Goal: Information Seeking & Learning: Learn about a topic

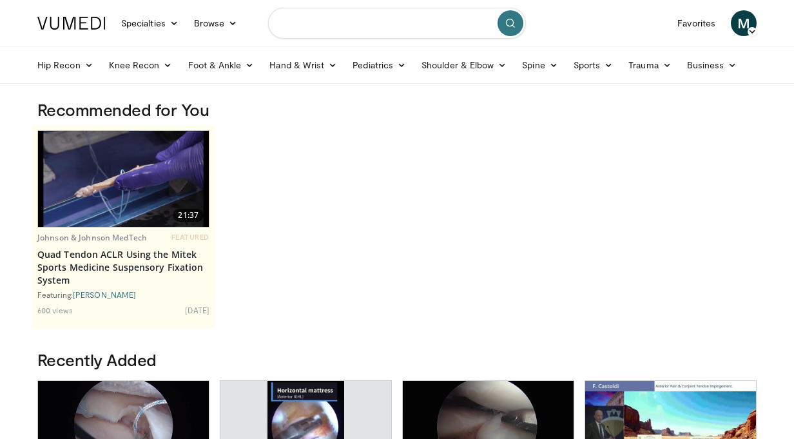
click at [316, 23] on input "Search topics, interventions" at bounding box center [397, 23] width 258 height 31
type input "**********"
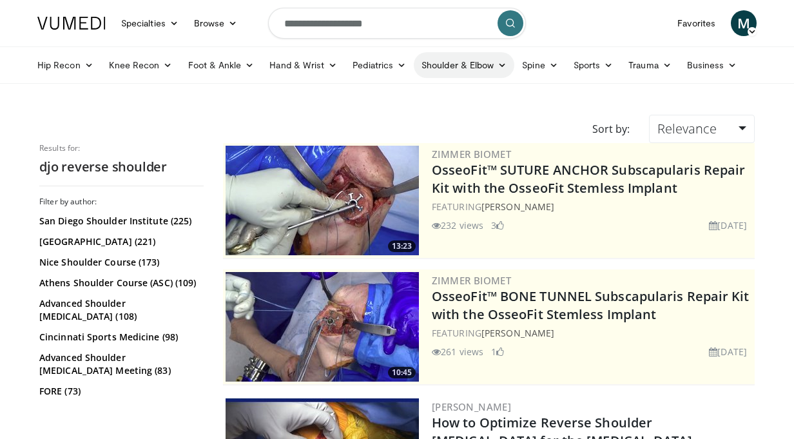
click at [474, 63] on link "Shoulder & Elbow" at bounding box center [464, 65] width 101 height 26
click at [400, 121] on link "Shoulder" at bounding box center [436, 116] width 153 height 21
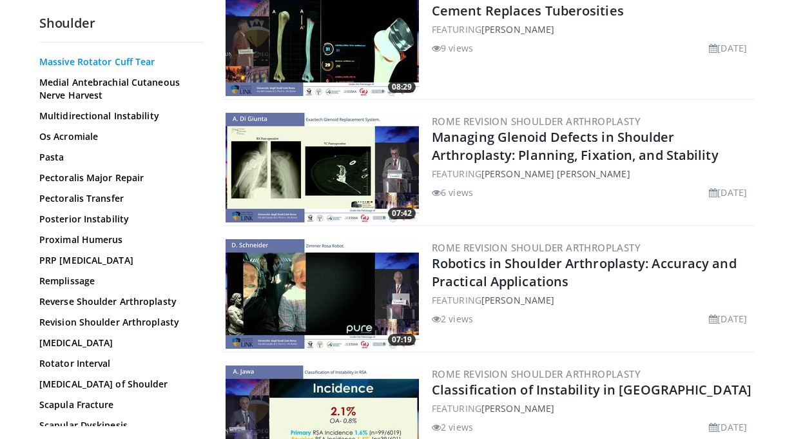
scroll to position [925, 0]
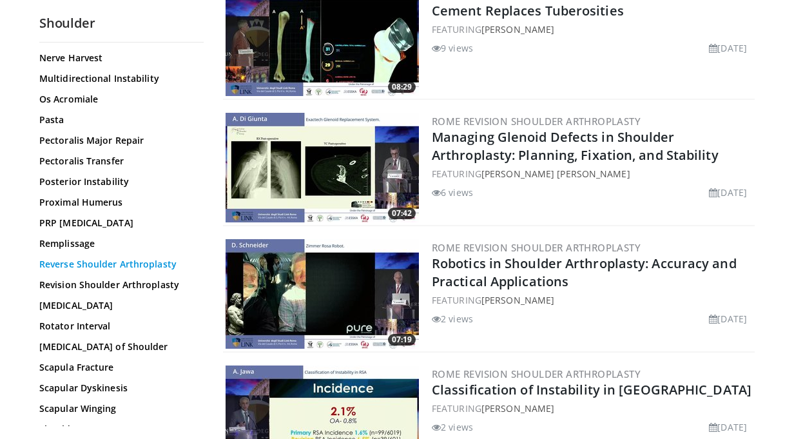
click at [97, 258] on link "Reverse Shoulder Arthroplasty" at bounding box center [118, 264] width 158 height 13
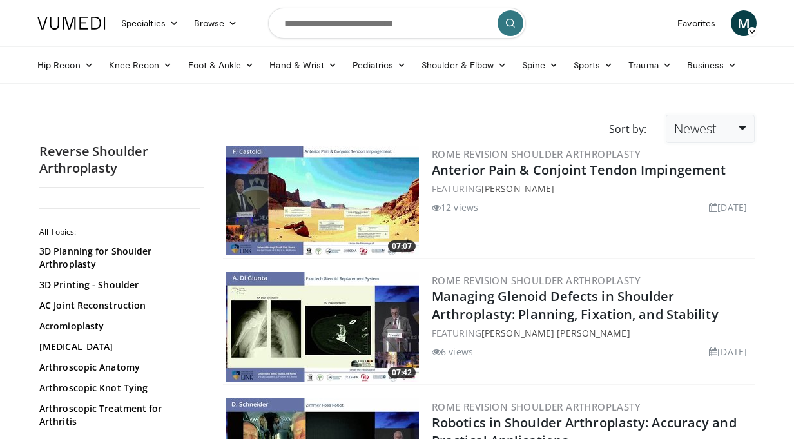
click at [741, 134] on link "Newest" at bounding box center [710, 129] width 89 height 28
click at [710, 159] on link "Relevance" at bounding box center [718, 160] width 102 height 21
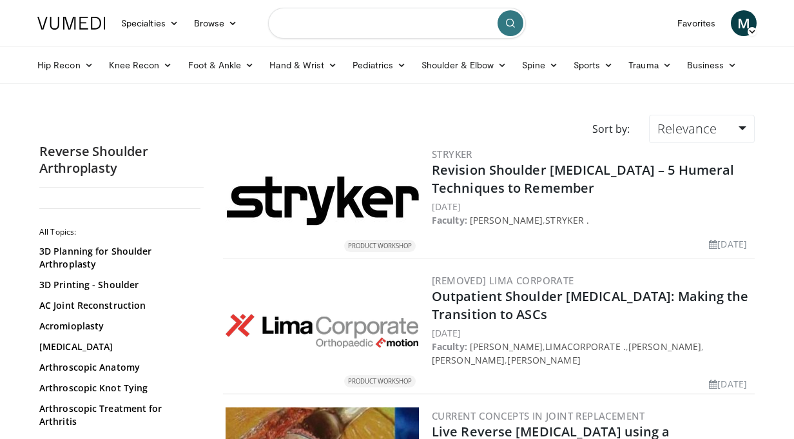
click at [436, 18] on input "Search topics, interventions" at bounding box center [397, 23] width 258 height 31
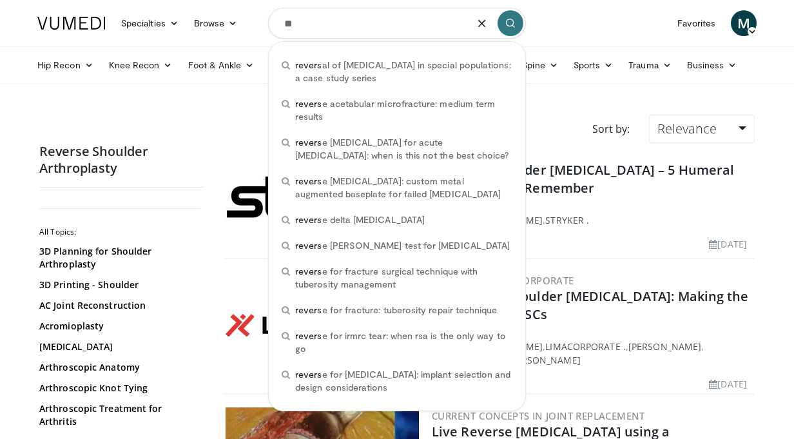
type input "*"
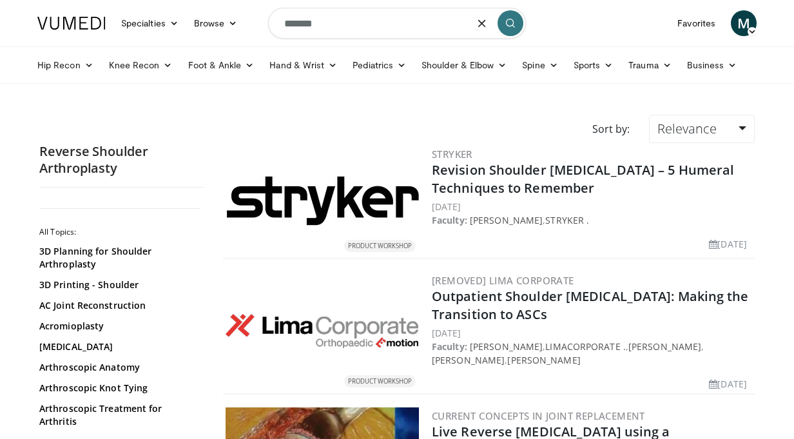
type input "*******"
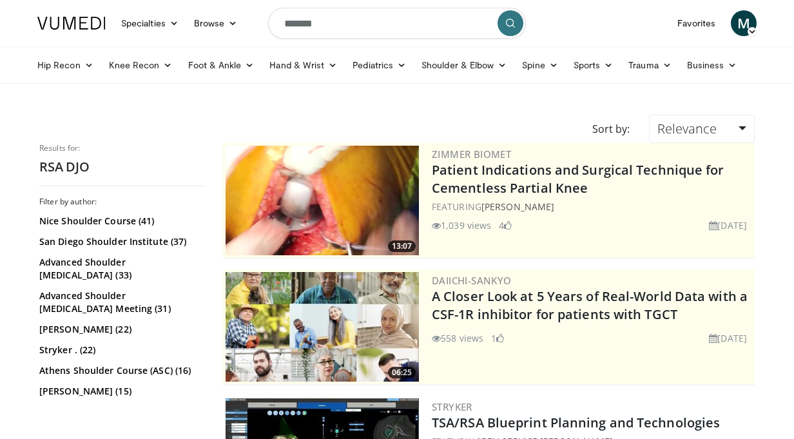
click at [304, 23] on input "*******" at bounding box center [397, 23] width 258 height 31
type input "**********"
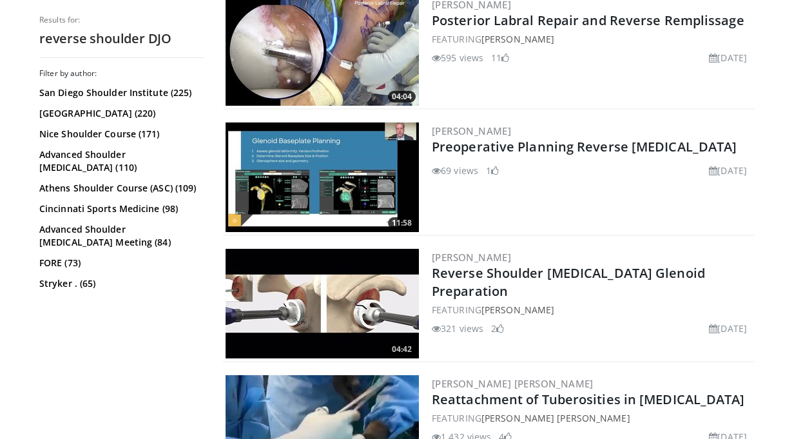
scroll to position [910, 0]
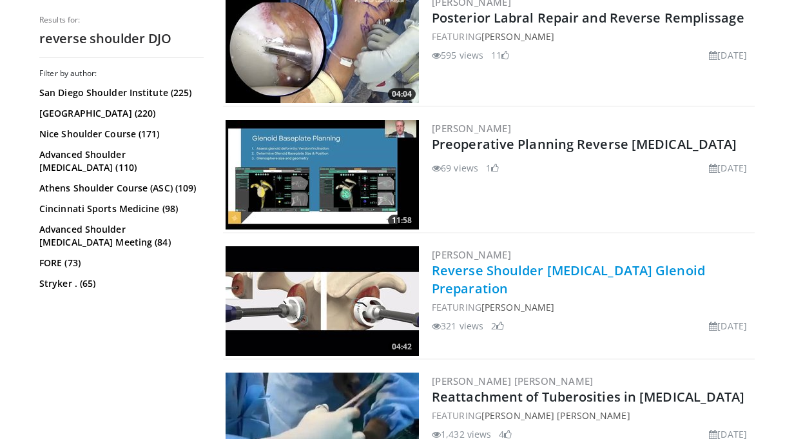
click at [458, 290] on link "Reverse Shoulder Arthroplasty Glenoid Preparation" at bounding box center [568, 279] width 273 height 35
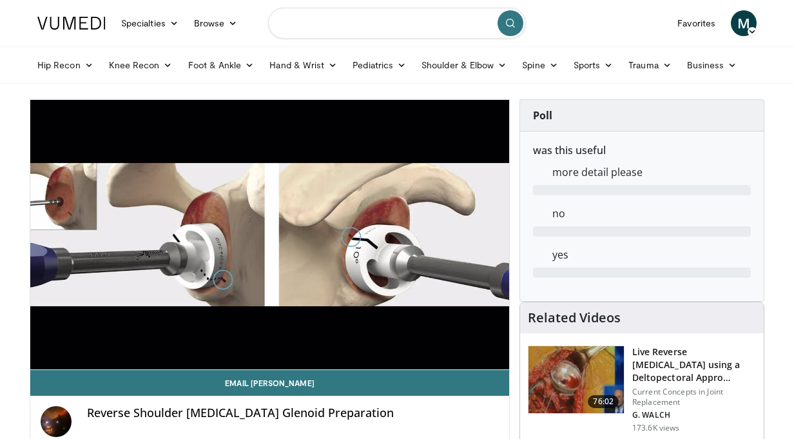
click at [401, 25] on input "Search topics, interventions" at bounding box center [397, 23] width 258 height 31
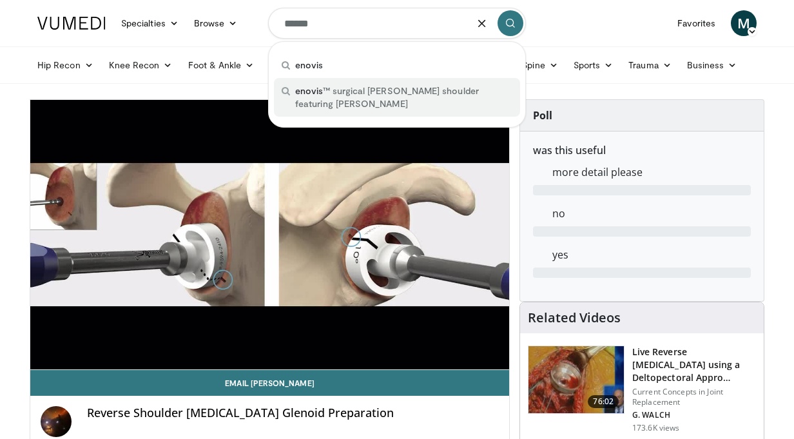
type input "******"
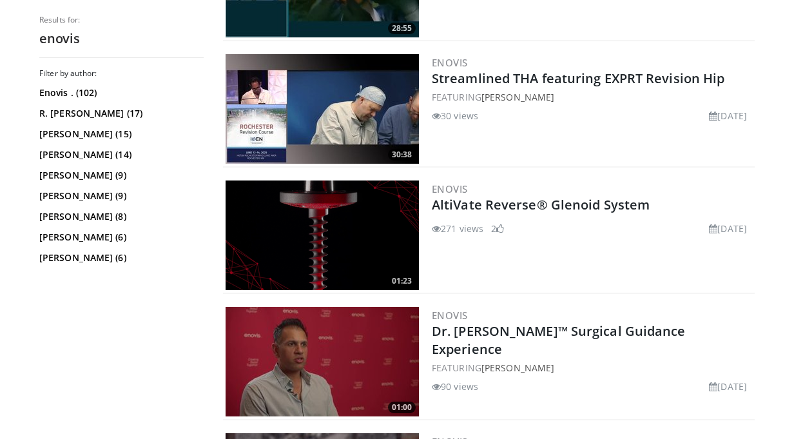
scroll to position [1232, 0]
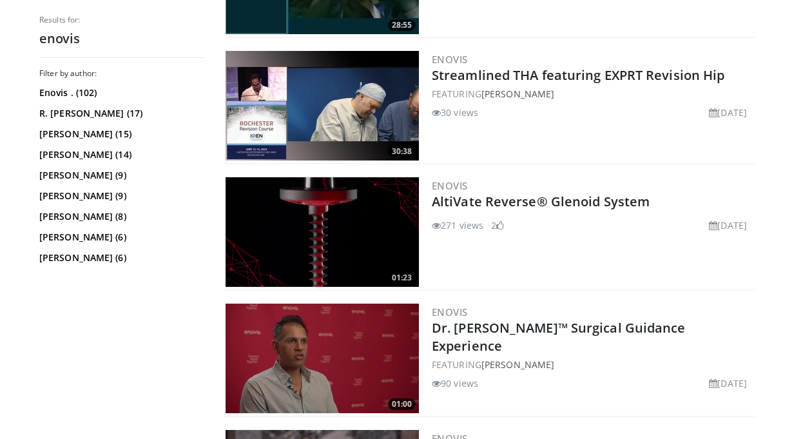
click at [340, 217] on img at bounding box center [322, 232] width 193 height 110
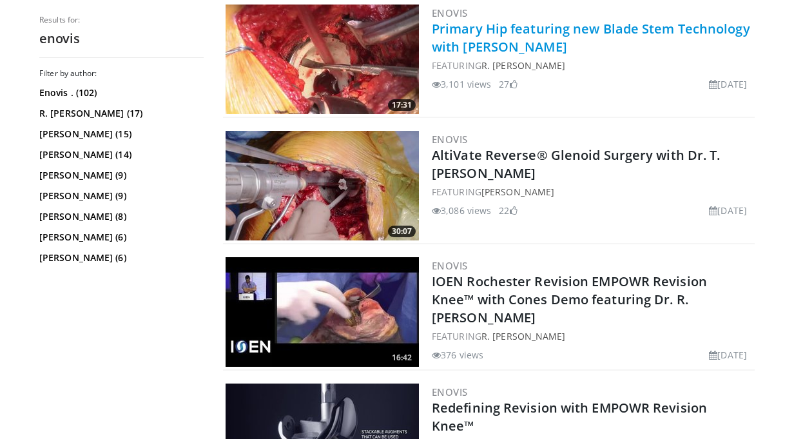
scroll to position [1911, 0]
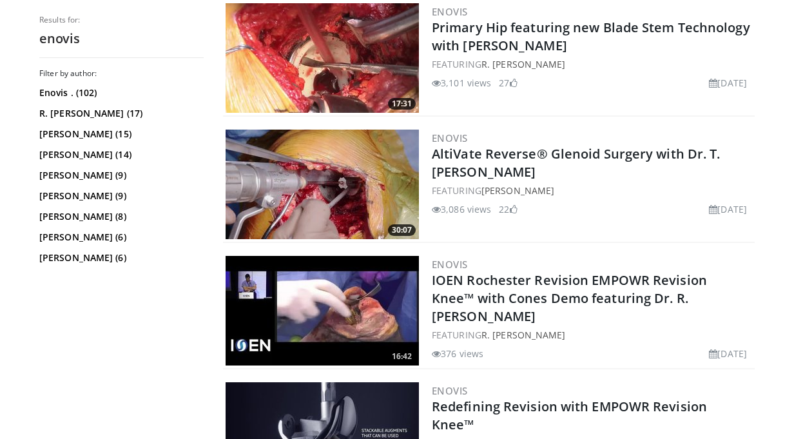
click at [328, 182] on img at bounding box center [322, 185] width 193 height 110
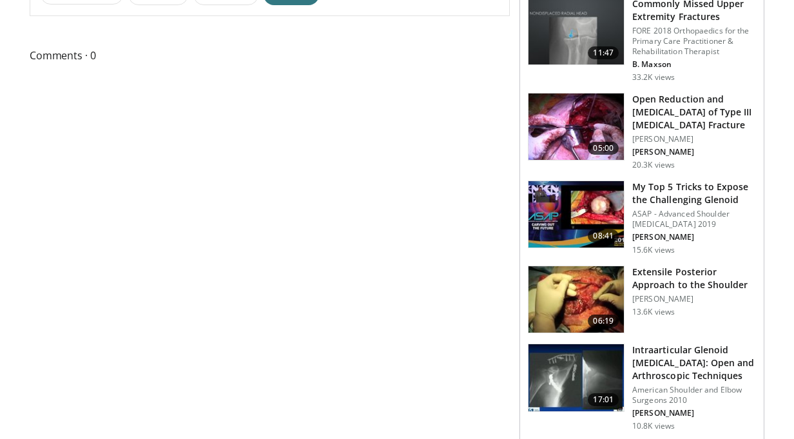
scroll to position [489, 0]
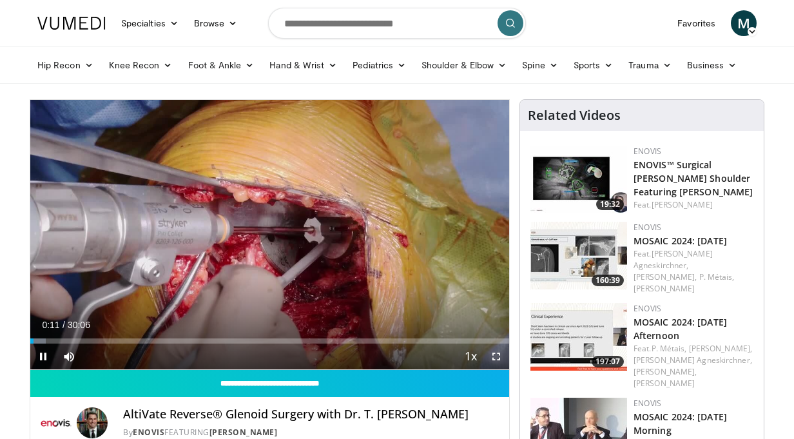
click at [498, 348] on span "Video Player" at bounding box center [496, 357] width 26 height 26
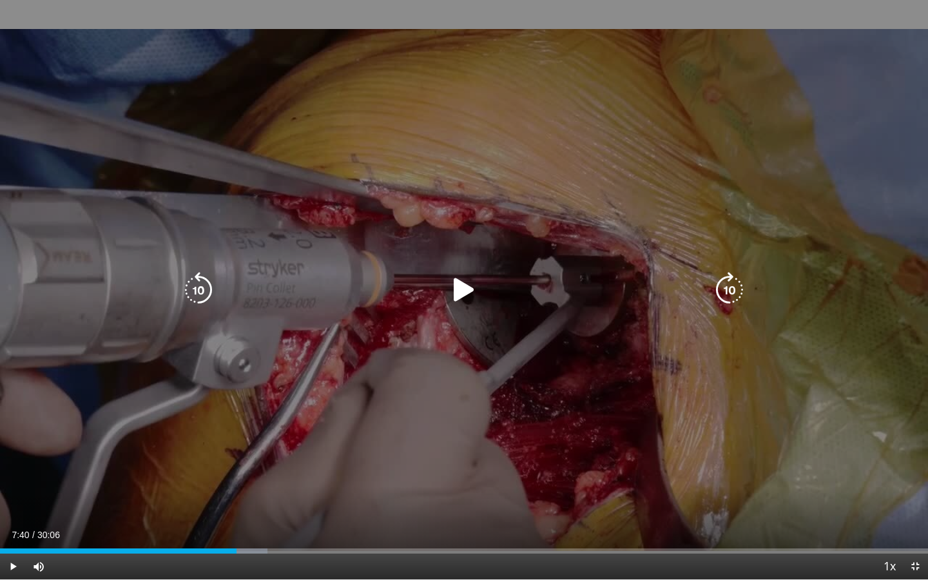
click at [587, 346] on div "10 seconds Tap to unmute" at bounding box center [464, 289] width 928 height 579
click at [735, 292] on icon "Video Player" at bounding box center [730, 290] width 36 height 36
click at [723, 284] on icon "Video Player" at bounding box center [730, 290] width 36 height 36
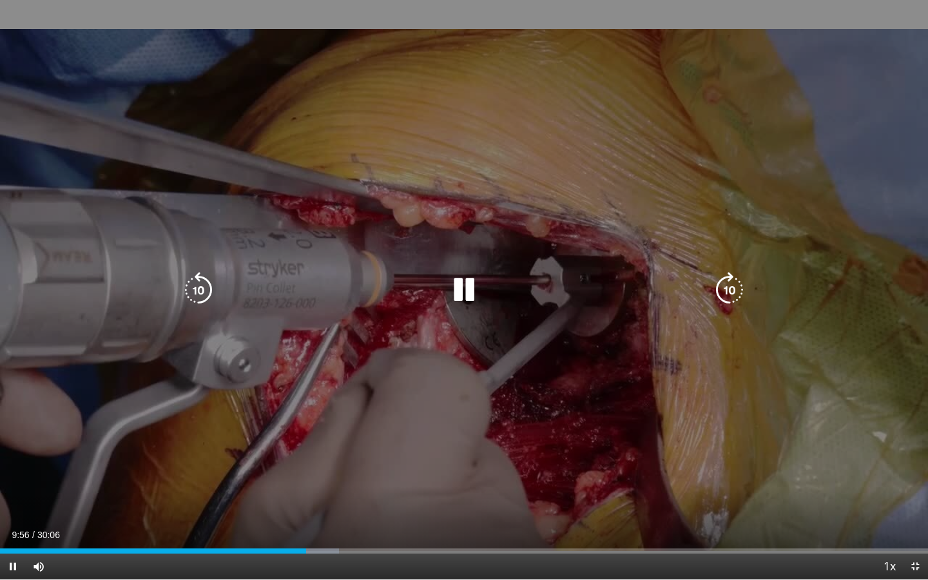
click at [726, 296] on icon "Video Player" at bounding box center [730, 290] width 36 height 36
click at [723, 289] on icon "Video Player" at bounding box center [730, 290] width 36 height 36
click at [724, 287] on icon "Video Player" at bounding box center [730, 290] width 36 height 36
click at [199, 282] on icon "Video Player" at bounding box center [198, 290] width 36 height 36
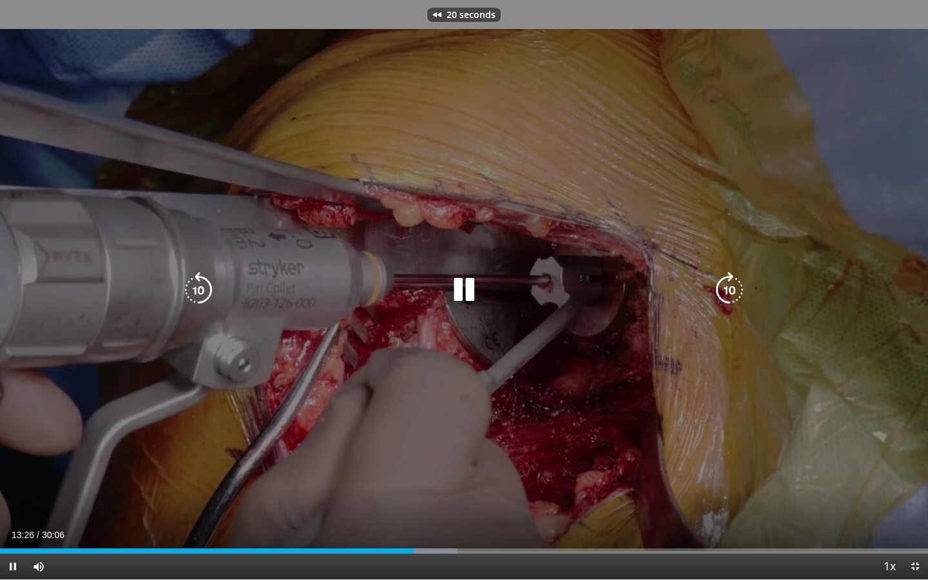
click at [199, 282] on icon "Video Player" at bounding box center [198, 290] width 36 height 36
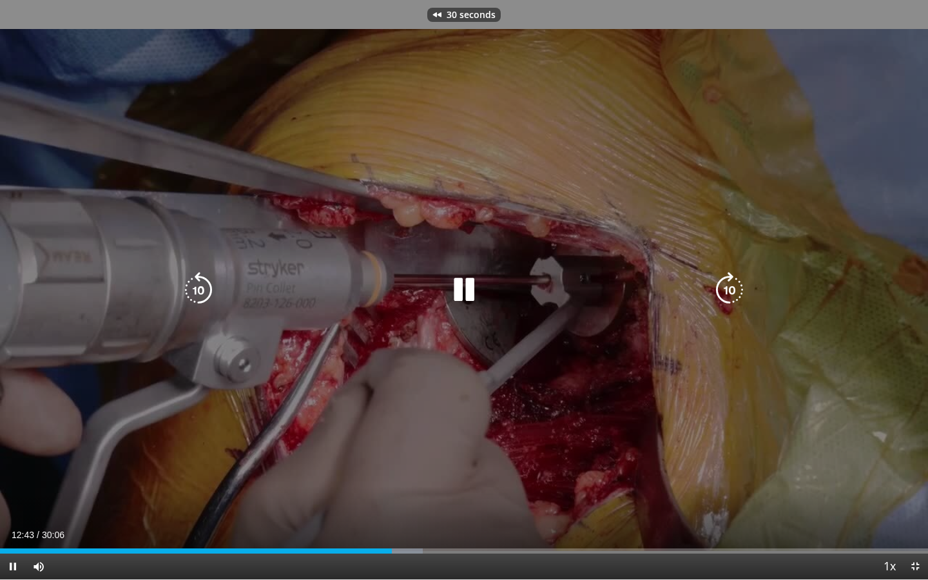
click at [199, 282] on icon "Video Player" at bounding box center [198, 290] width 36 height 36
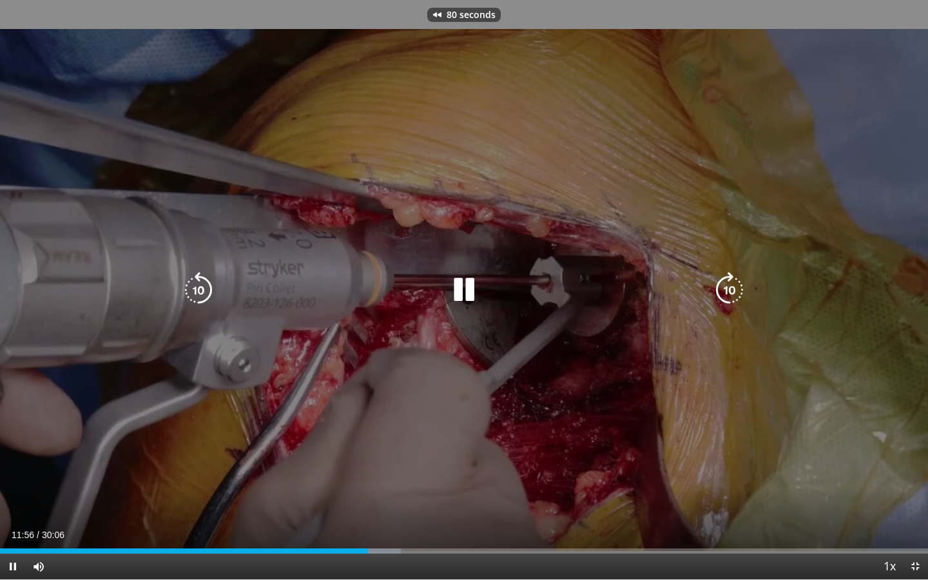
click at [199, 282] on icon "Video Player" at bounding box center [198, 290] width 36 height 36
click at [457, 286] on icon "Video Player" at bounding box center [464, 290] width 36 height 36
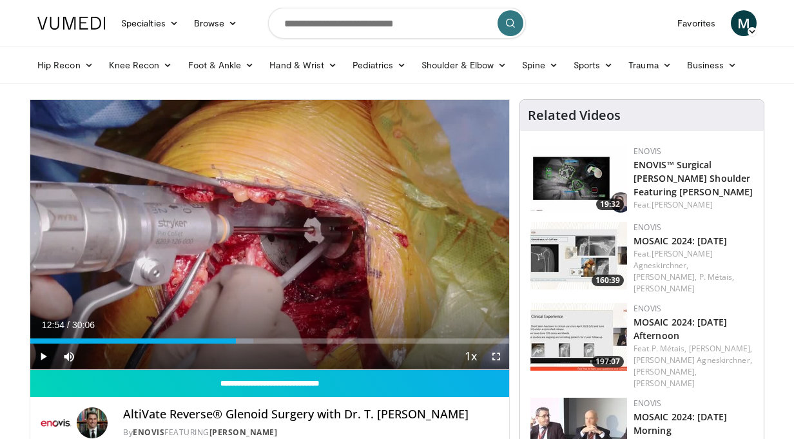
click at [500, 358] on span "Video Player" at bounding box center [496, 357] width 26 height 26
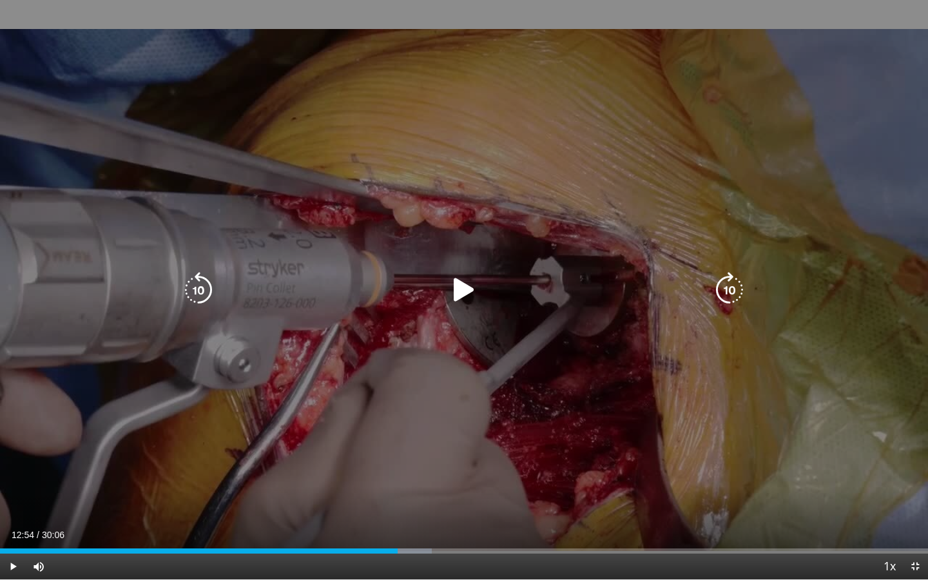
click at [447, 289] on icon "Video Player" at bounding box center [464, 290] width 36 height 36
click at [190, 289] on icon "Video Player" at bounding box center [198, 290] width 36 height 36
click at [193, 291] on icon "Video Player" at bounding box center [198, 290] width 36 height 36
click at [199, 290] on icon "Video Player" at bounding box center [198, 290] width 36 height 36
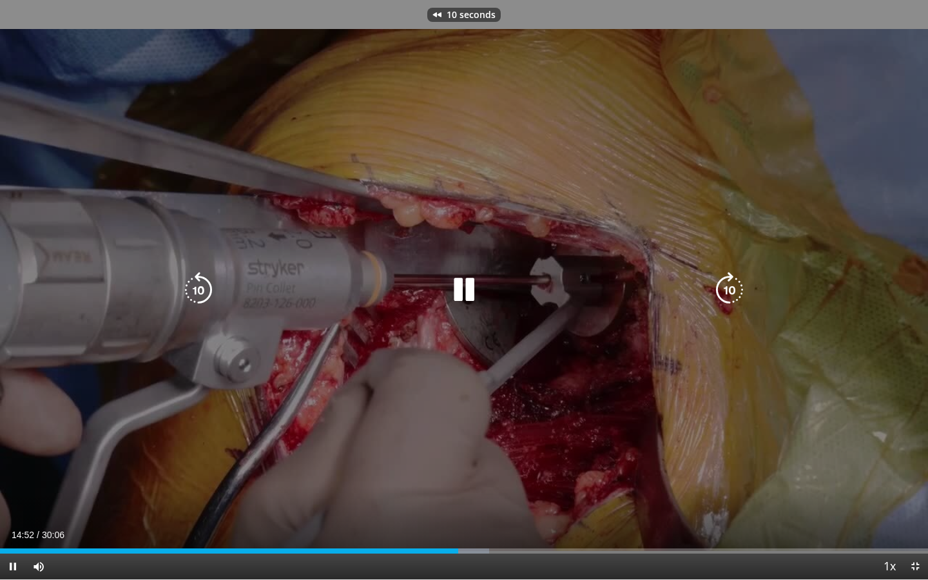
click at [463, 281] on icon "Video Player" at bounding box center [464, 290] width 36 height 36
